Goal: Information Seeking & Learning: Find specific fact

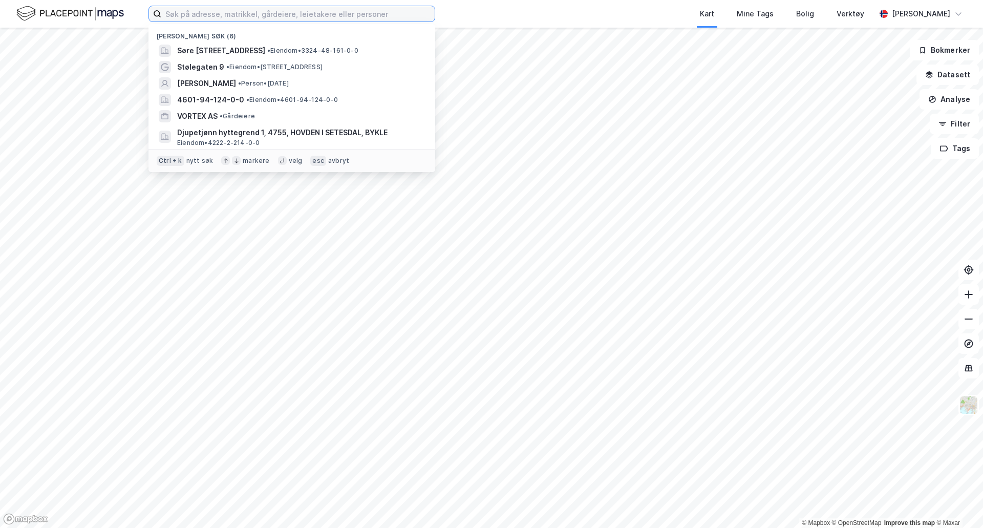
click at [202, 13] on input at bounding box center [297, 13] width 273 height 15
type input "s"
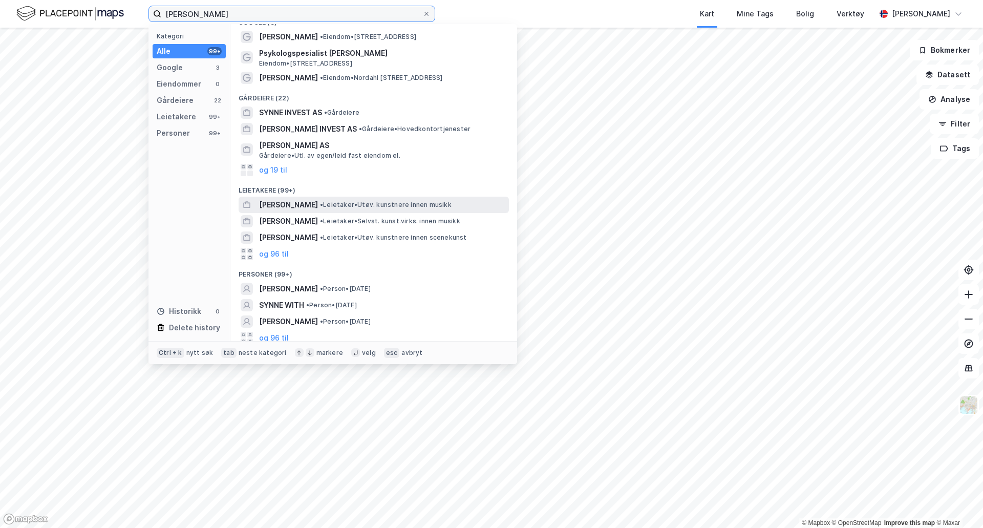
scroll to position [19, 0]
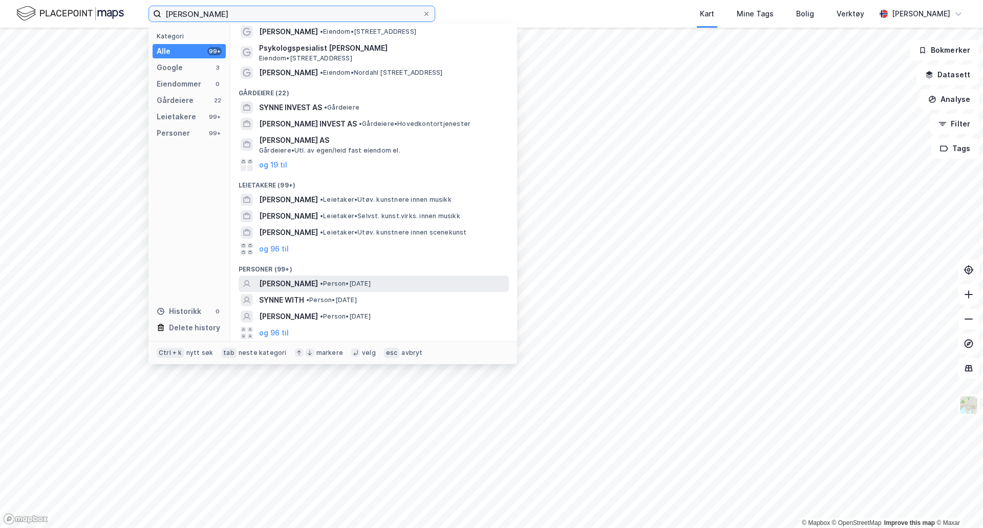
type input "[PERSON_NAME]"
click at [401, 281] on div "[PERSON_NAME] • Person • [DATE]" at bounding box center [383, 283] width 248 height 12
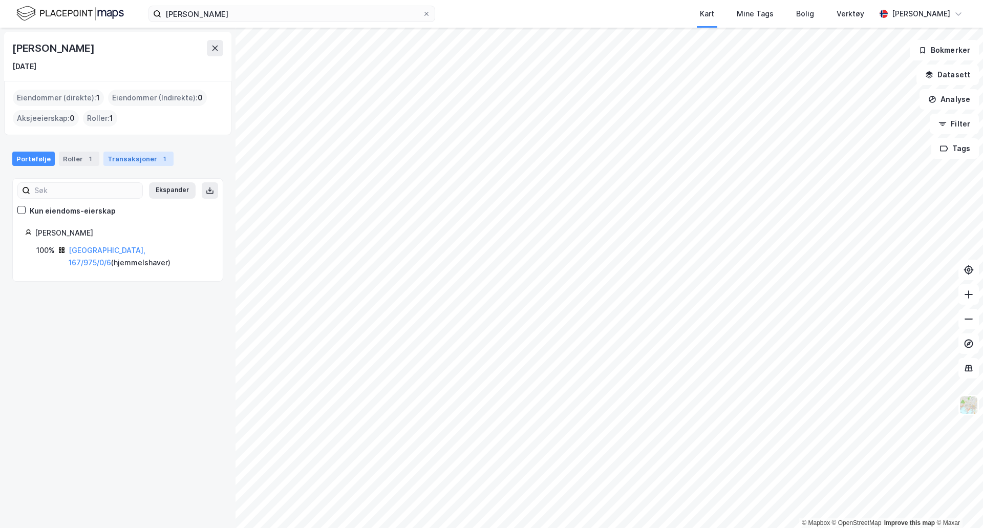
click at [124, 154] on div "Transaksjoner 1" at bounding box center [138, 159] width 70 height 14
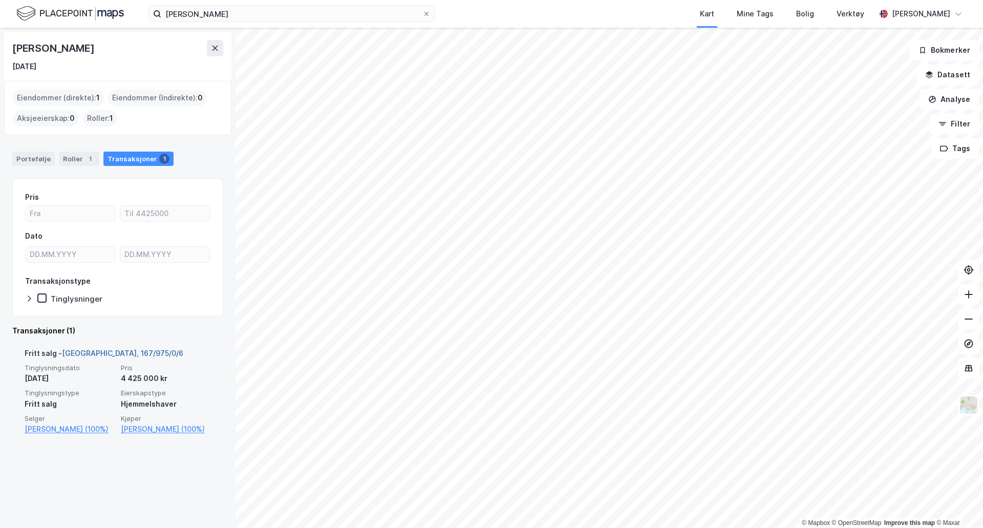
click at [111, 353] on link "[GEOGRAPHIC_DATA], 167/975/0/6" at bounding box center [122, 353] width 121 height 9
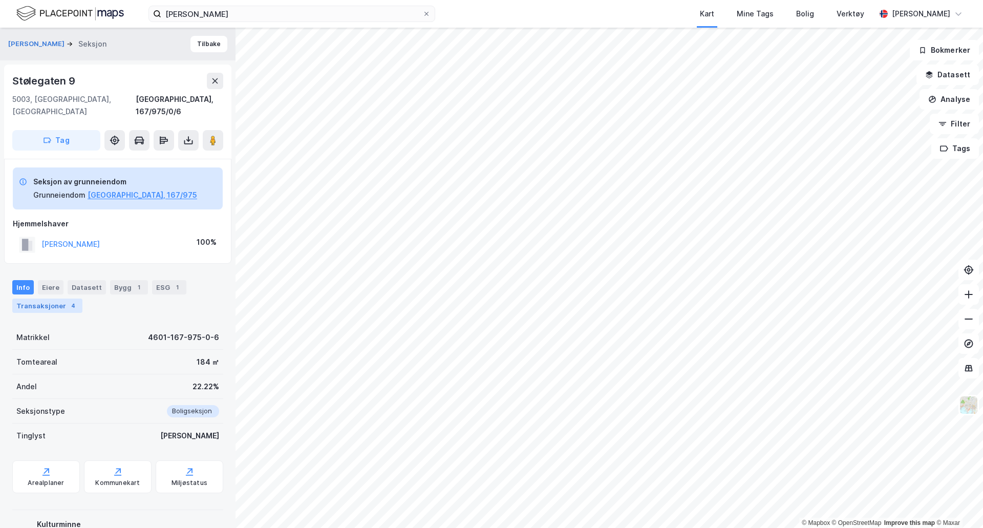
click at [56, 298] on div "Transaksjoner 4" at bounding box center [47, 305] width 70 height 14
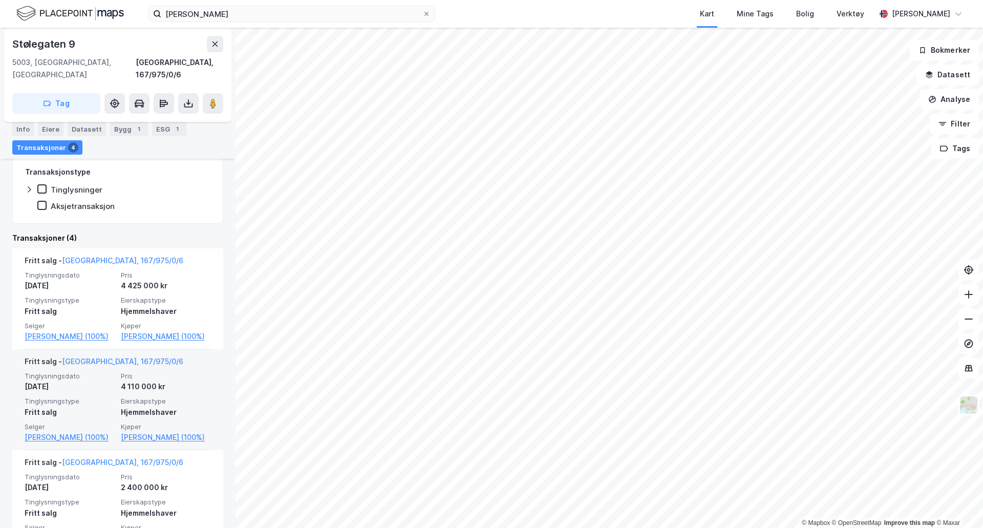
scroll to position [358, 0]
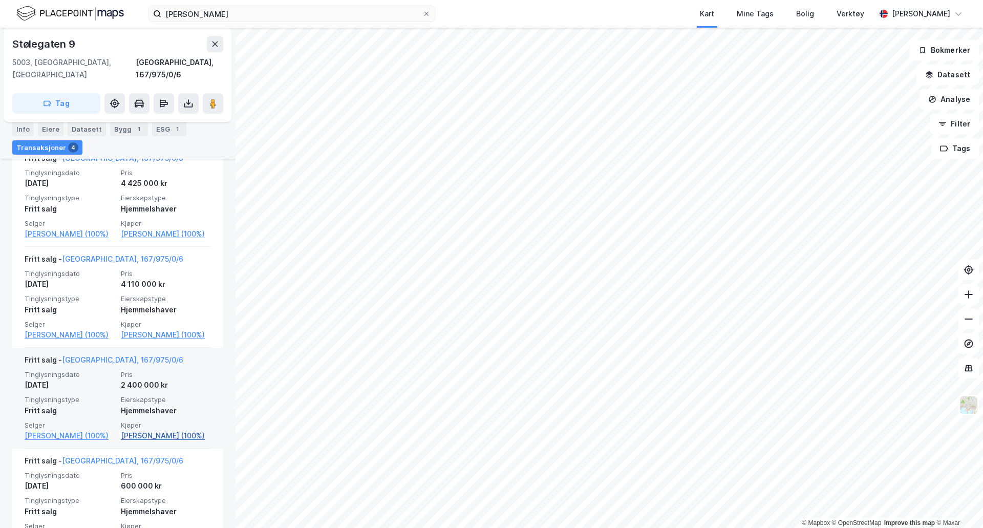
click at [161, 442] on link "[PERSON_NAME] (100%)" at bounding box center [166, 435] width 90 height 12
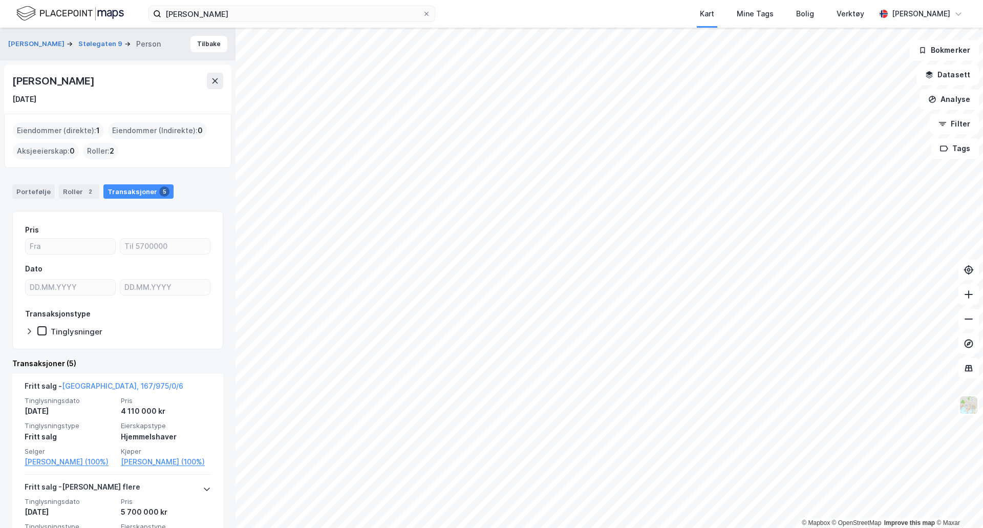
click at [669, 527] on html "[PERSON_NAME] Kart Mine Tags Bolig Verktøy [PERSON_NAME] © Mapbox © OpenStreetM…" at bounding box center [491, 264] width 983 height 528
drag, startPoint x: 100, startPoint y: 85, endPoint x: 26, endPoint y: 88, distance: 73.8
click at [11, 84] on div "[PERSON_NAME] [DATE]" at bounding box center [117, 88] width 227 height 49
copy div "[PERSON_NAME]"
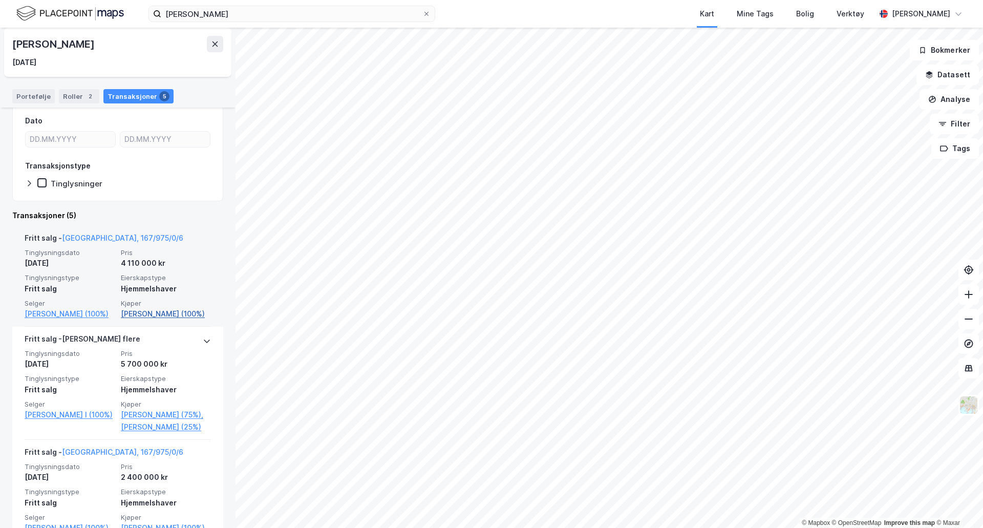
scroll to position [154, 0]
